Goal: Information Seeking & Learning: Learn about a topic

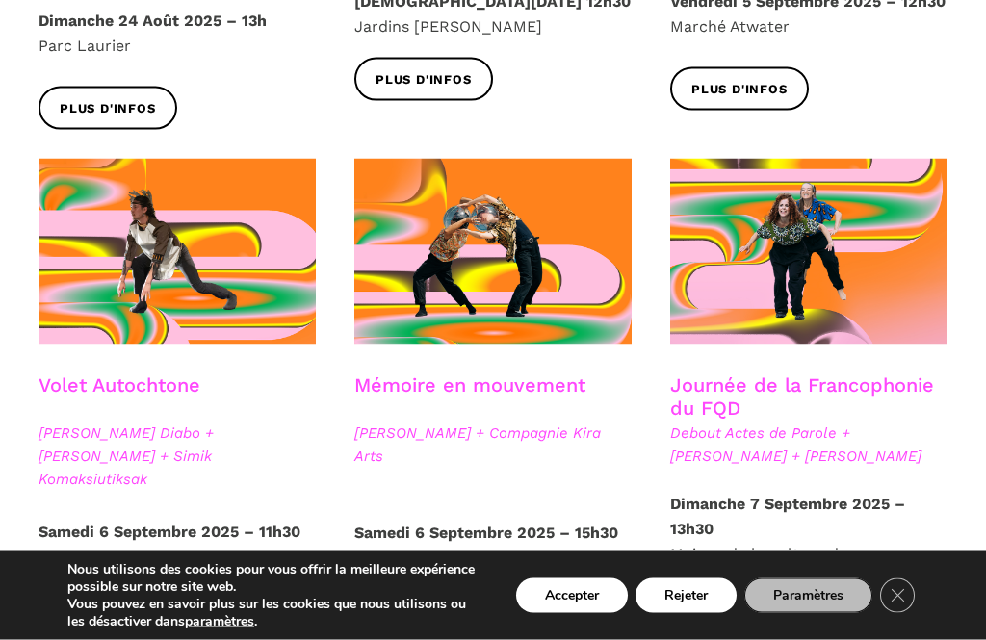
scroll to position [928, 0]
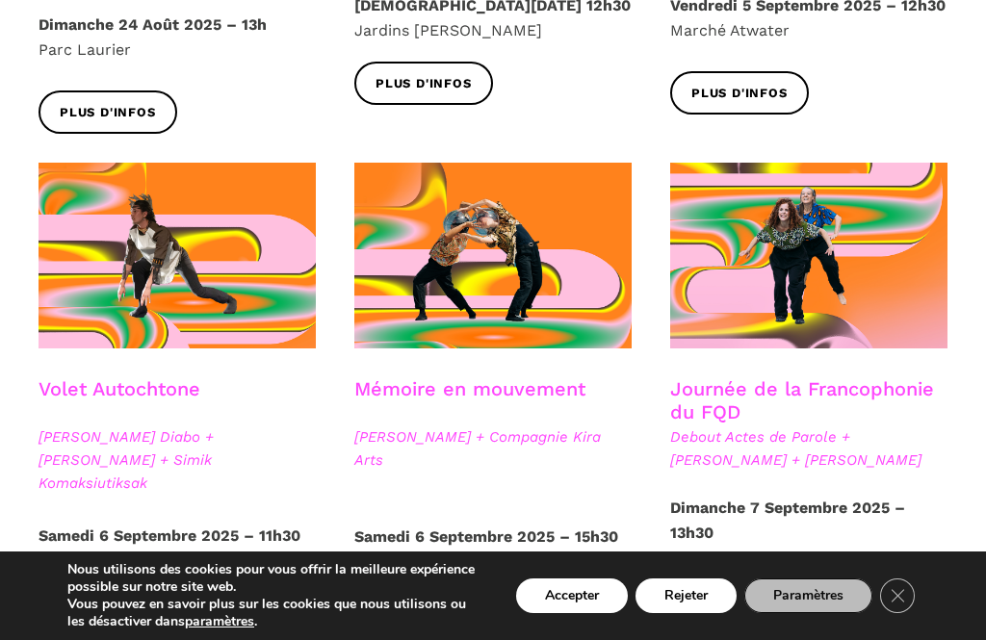
click at [219, 279] on span at bounding box center [176, 256] width 277 height 186
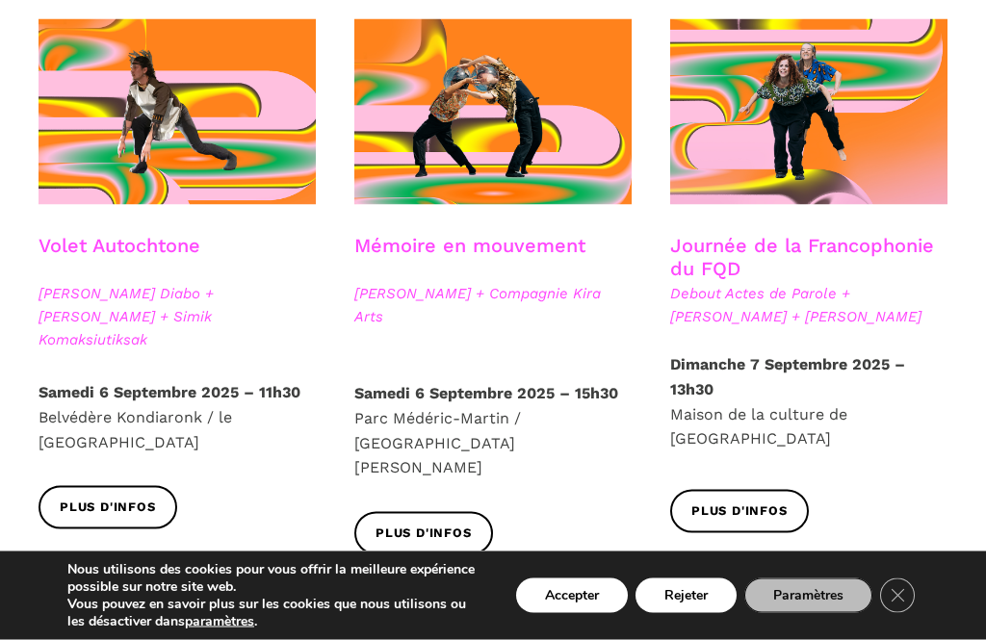
scroll to position [1072, 0]
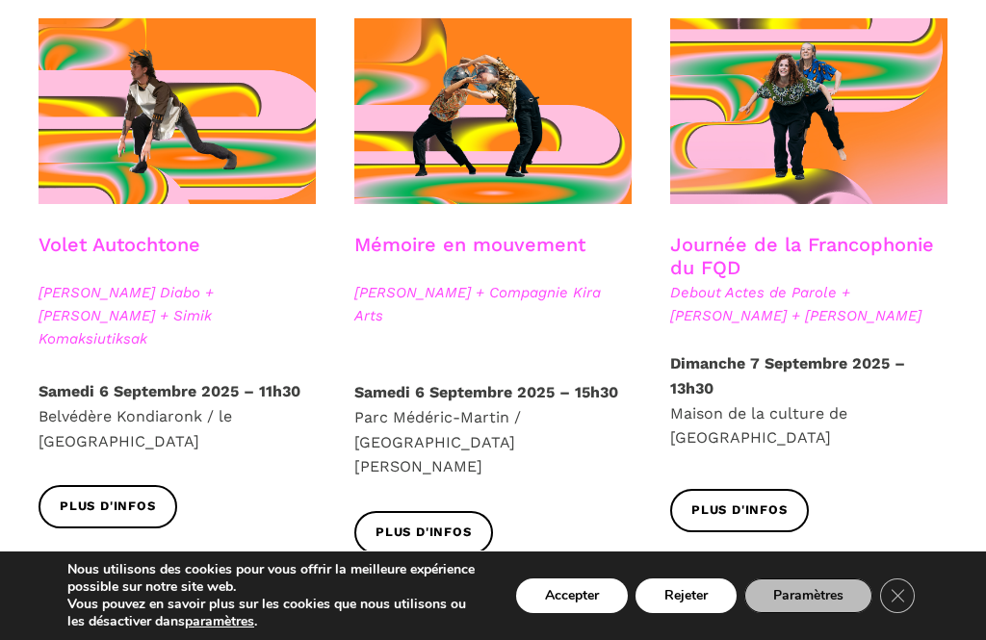
click at [849, 118] on span at bounding box center [808, 111] width 277 height 186
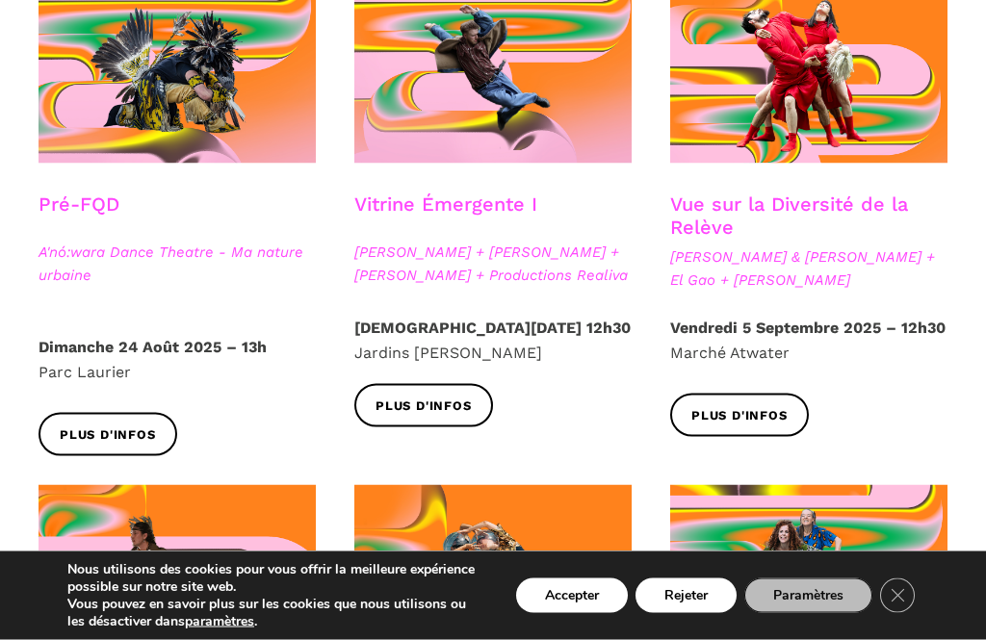
scroll to position [607, 0]
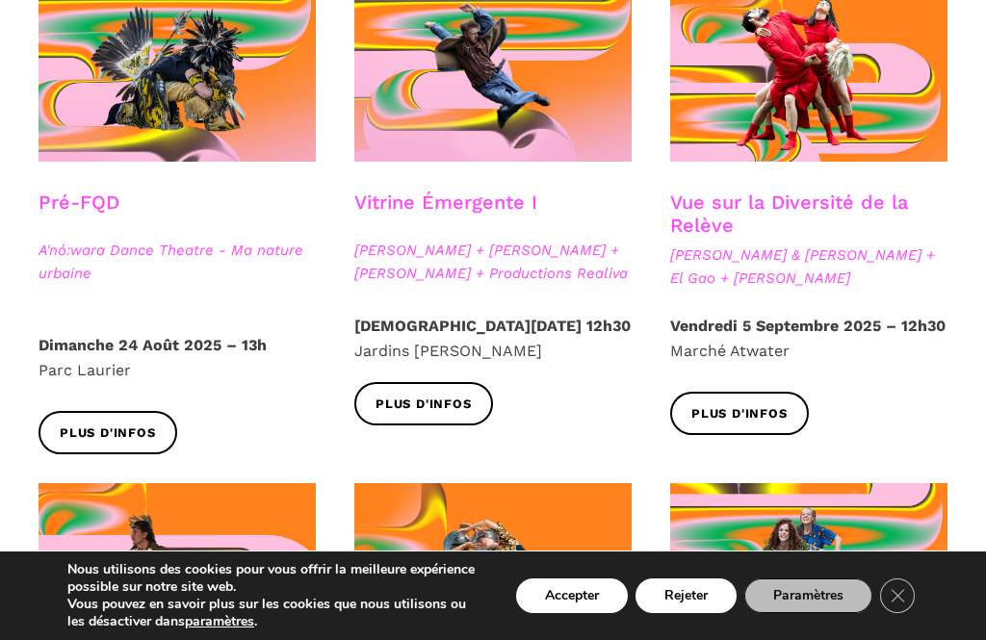
click at [833, 77] on span at bounding box center [808, 69] width 277 height 186
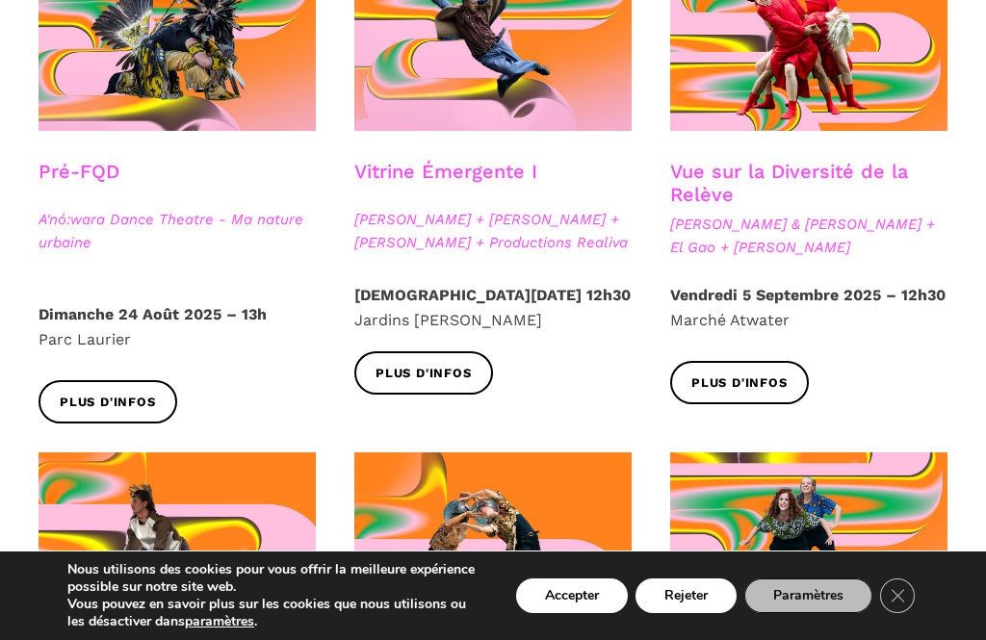
click at [502, 56] on span at bounding box center [492, 38] width 277 height 186
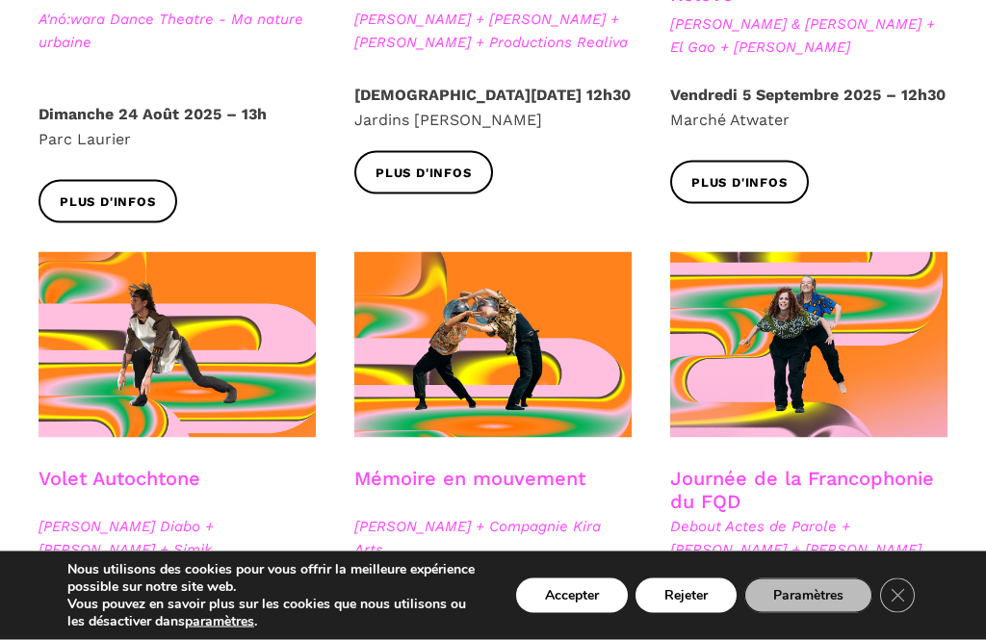
scroll to position [839, 0]
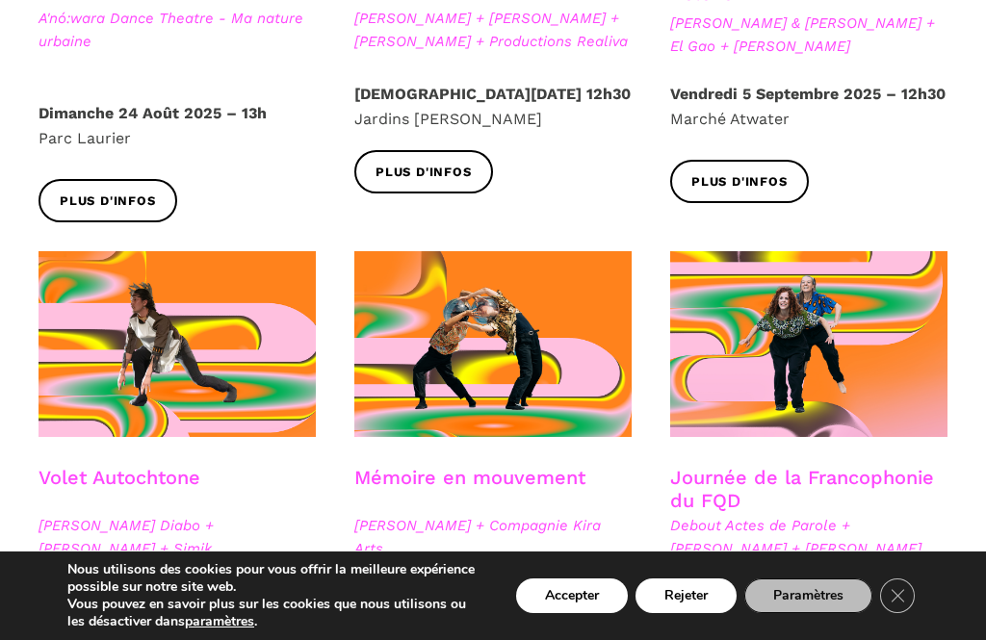
click at [517, 344] on span at bounding box center [492, 344] width 277 height 186
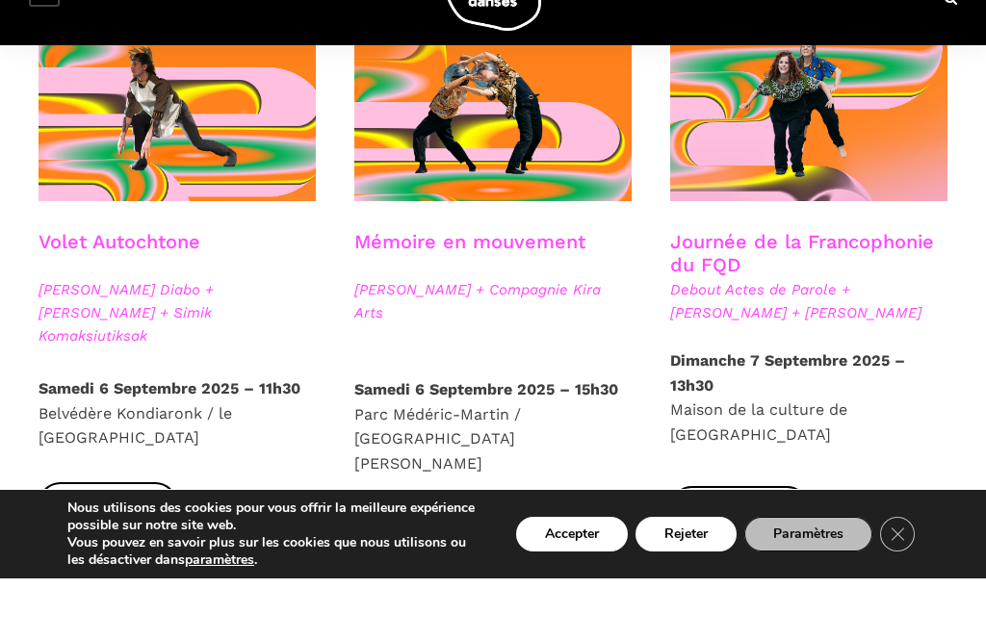
scroll to position [1075, 0]
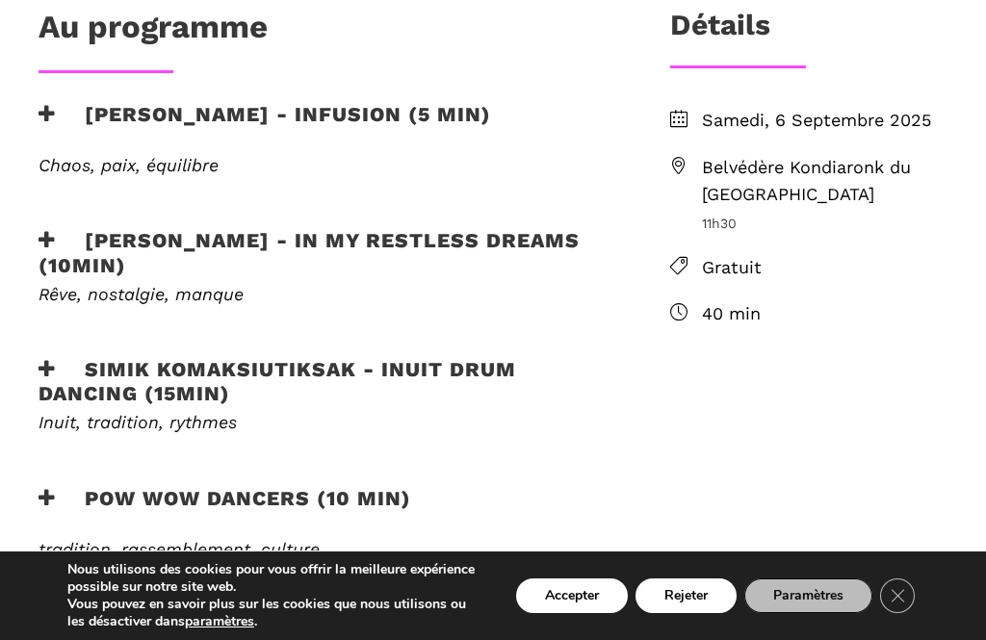
scroll to position [725, 0]
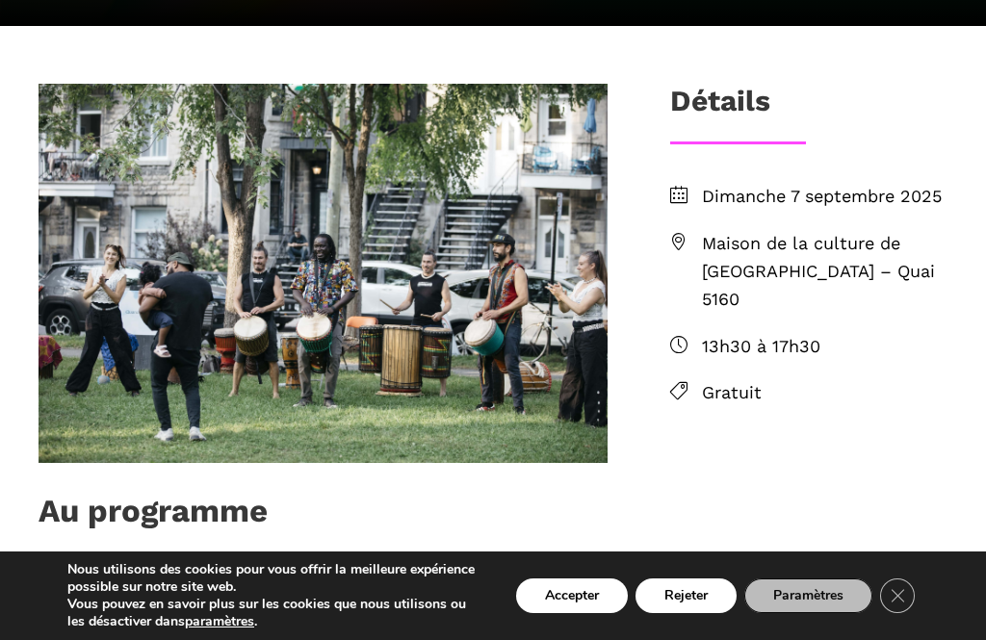
scroll to position [616, 0]
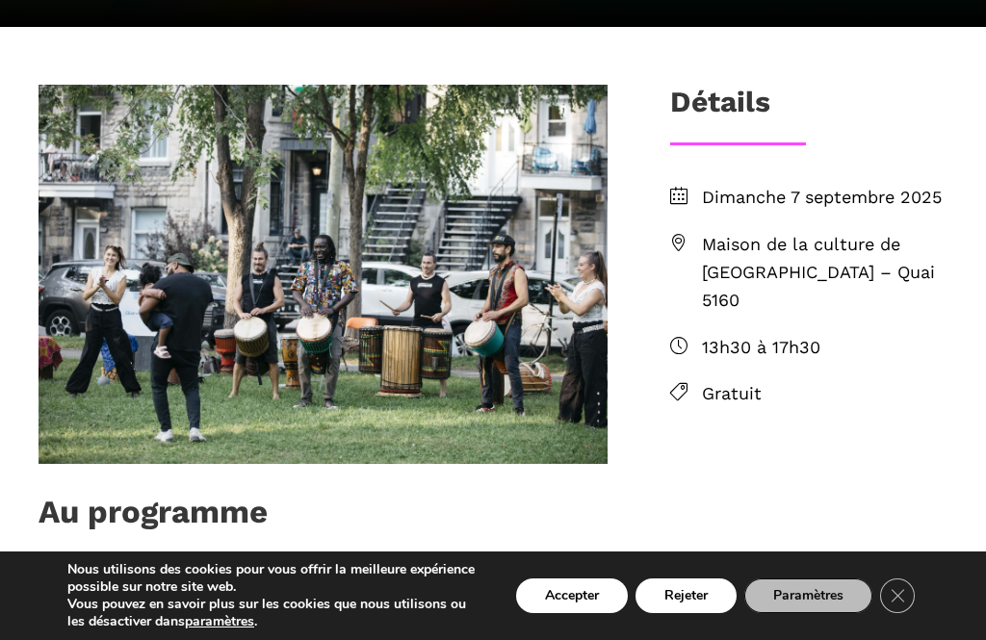
click at [584, 454] on div at bounding box center [322, 289] width 607 height 408
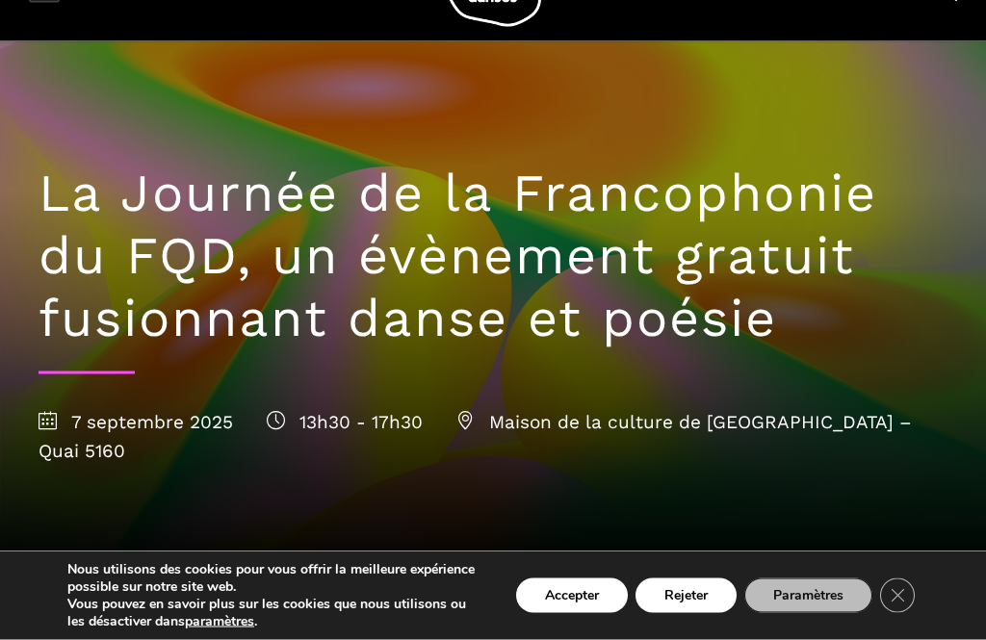
scroll to position [0, 0]
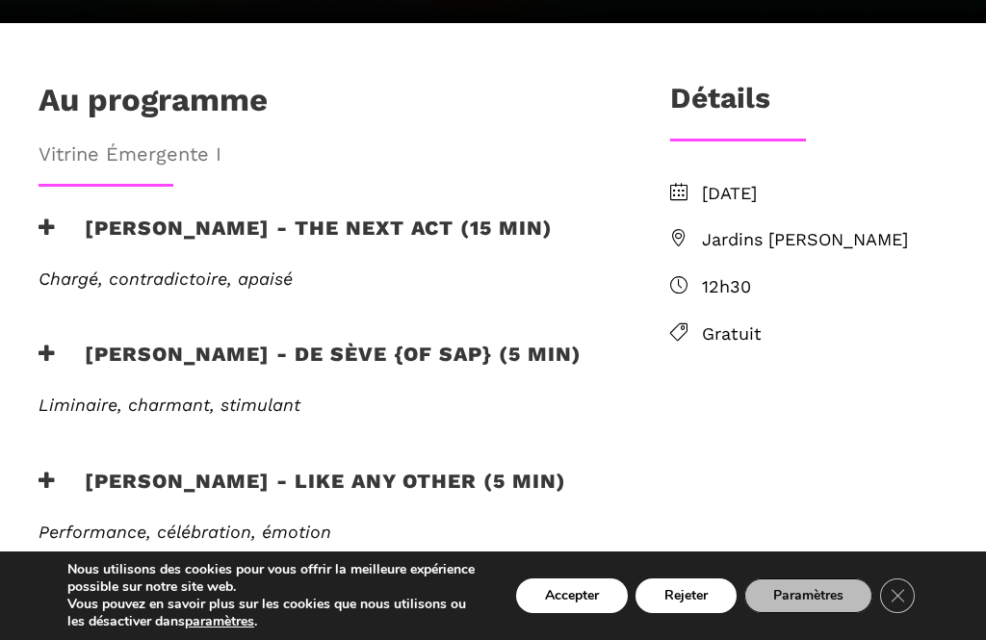
scroll to position [699, 0]
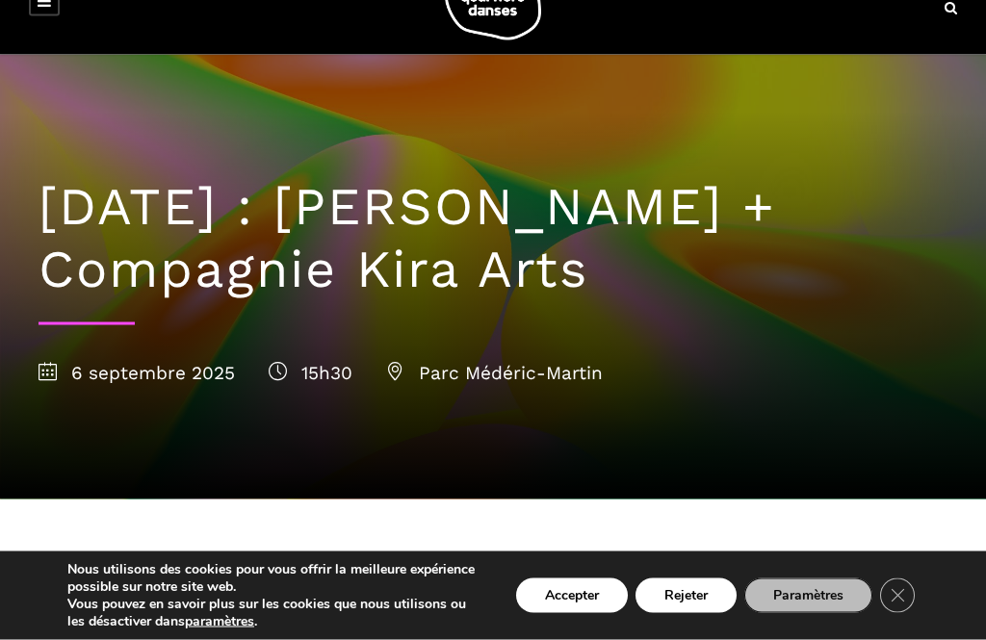
scroll to position [51, 0]
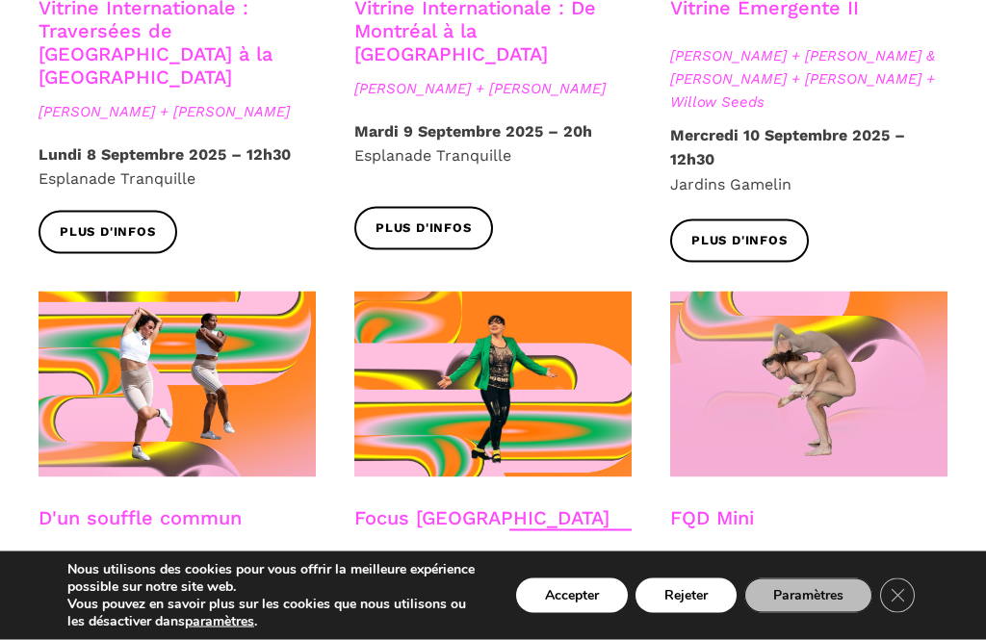
scroll to position [1876, 0]
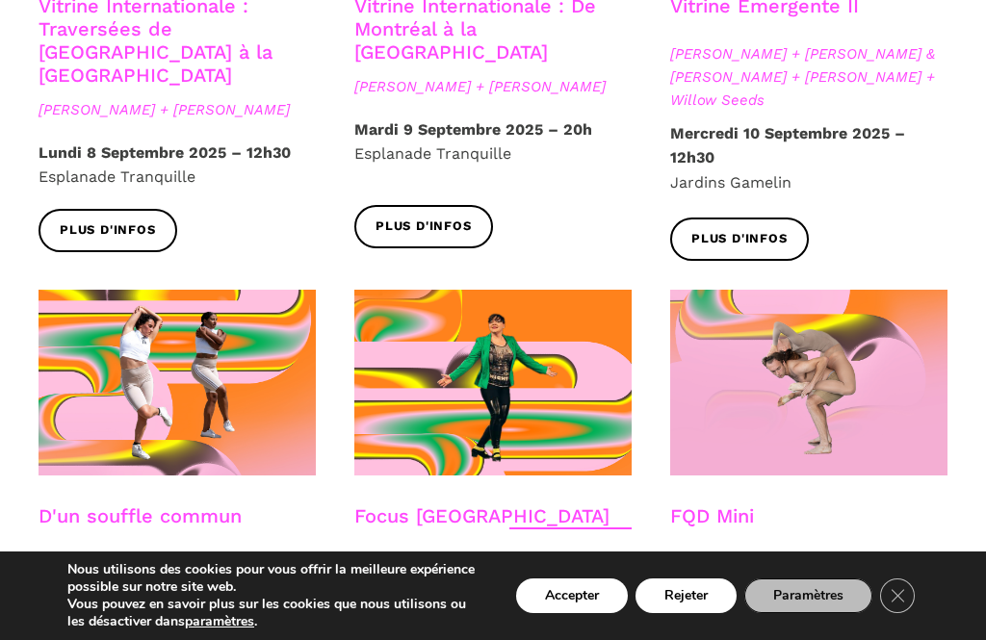
click at [205, 304] on span at bounding box center [176, 383] width 277 height 186
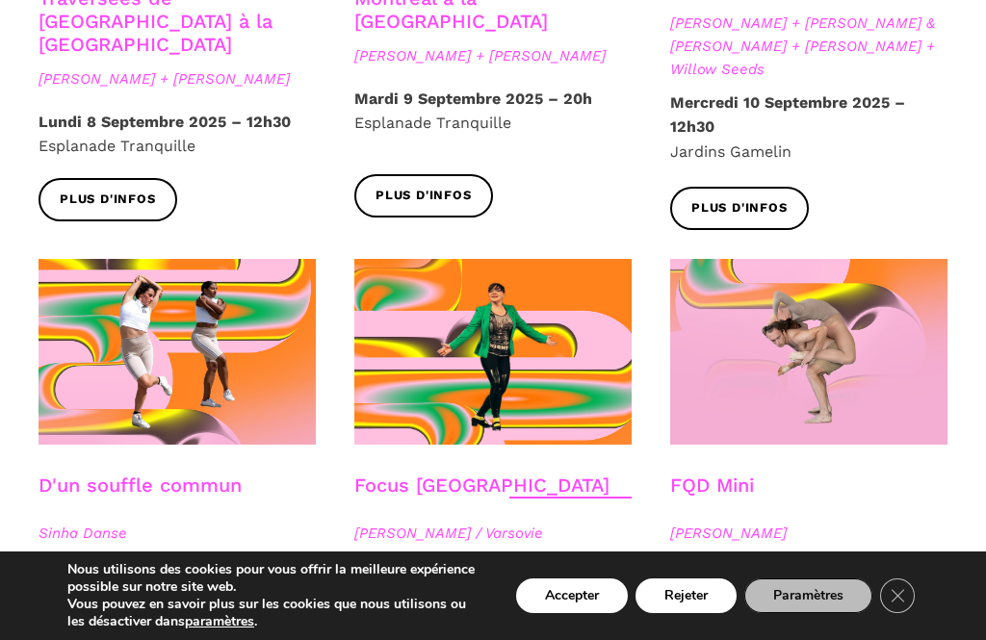
click at [548, 286] on span at bounding box center [492, 352] width 277 height 186
click at [544, 287] on span at bounding box center [492, 352] width 277 height 186
click at [872, 282] on span at bounding box center [808, 352] width 277 height 186
click at [539, 275] on span at bounding box center [492, 352] width 277 height 186
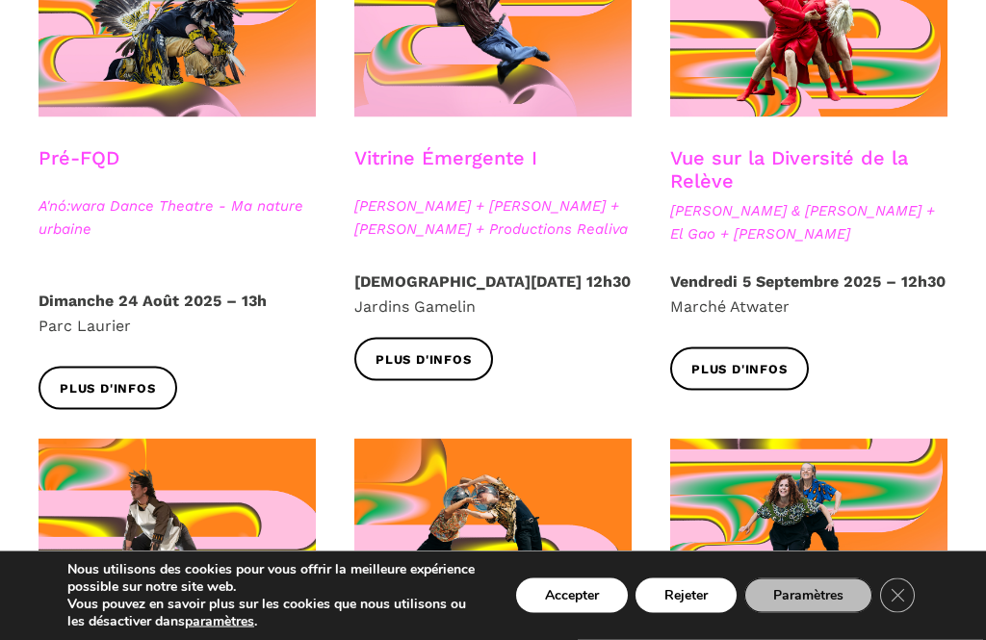
scroll to position [0, 0]
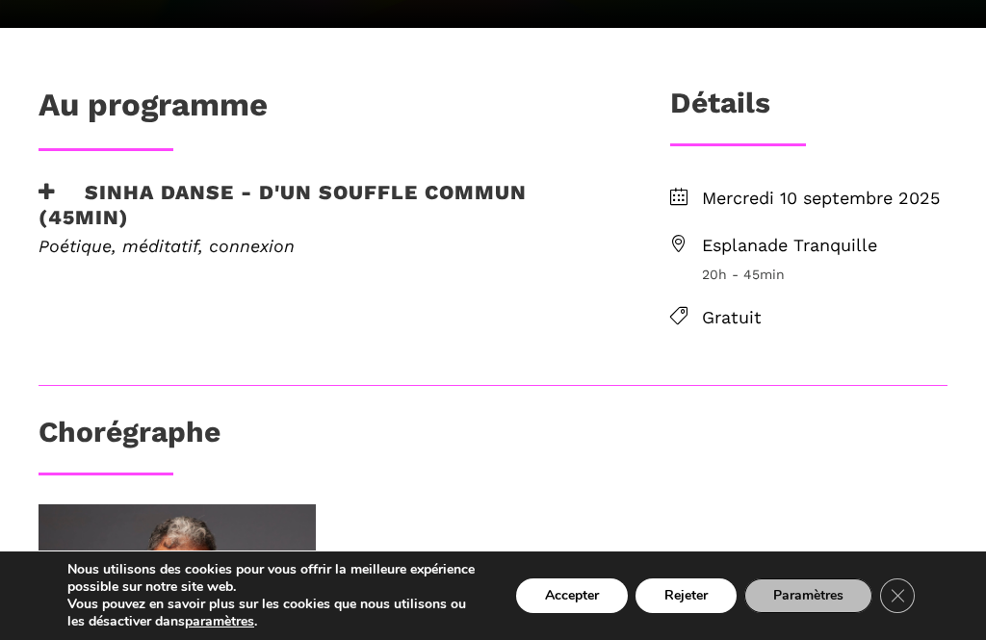
scroll to position [459, 0]
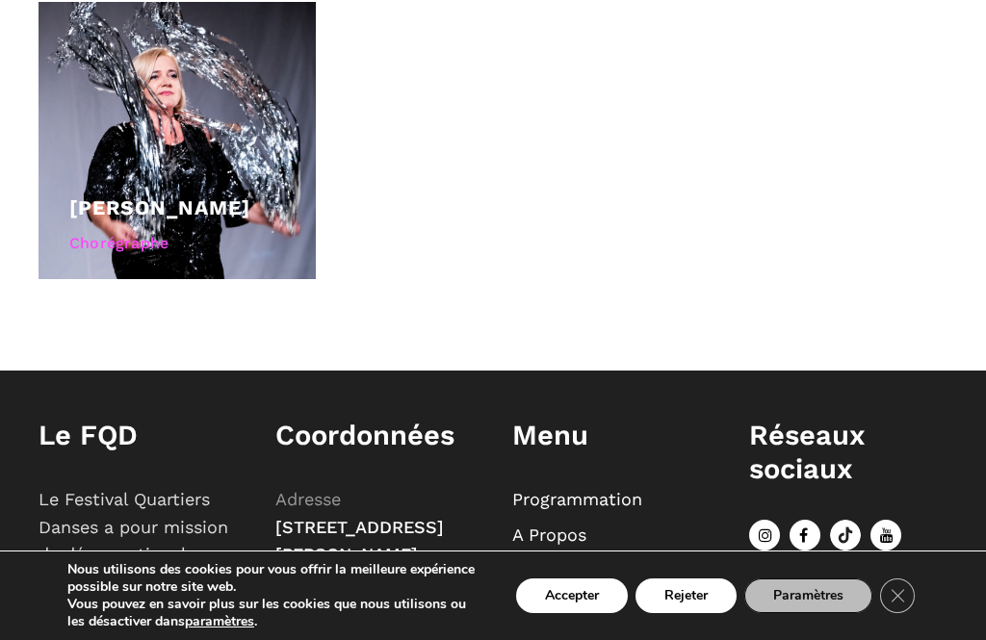
scroll to position [1336, 0]
